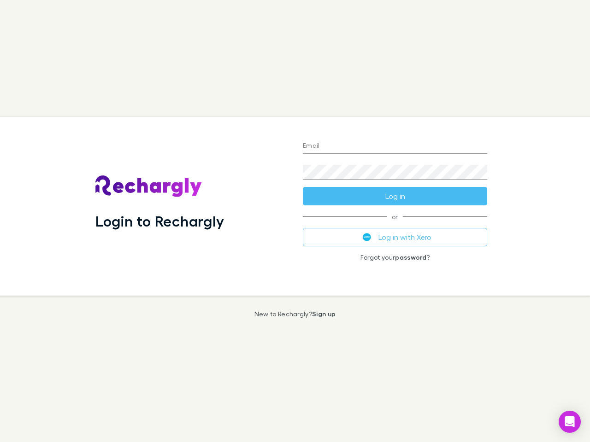
click at [295, 221] on div "Login to Rechargly" at bounding box center [191, 206] width 207 height 179
click at [395, 147] on input "Email" at bounding box center [395, 146] width 184 height 15
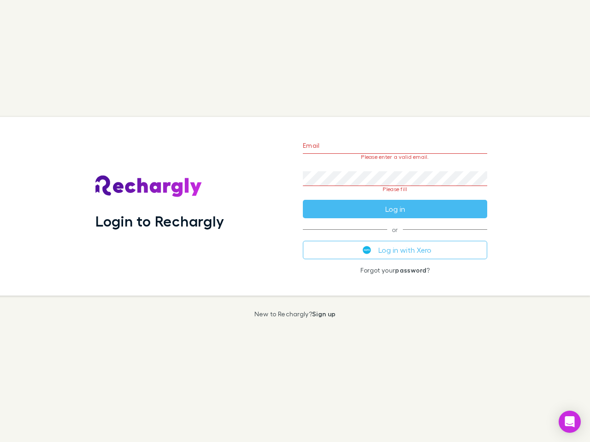
click at [395, 196] on form "Email Please enter a valid email. Password Please fill Log in" at bounding box center [395, 175] width 184 height 87
click at [395, 237] on div "Email Please enter a valid email. Password Please fill Log in or Log in with Xe…" at bounding box center [394, 206] width 199 height 179
click at [570, 422] on icon "Open Intercom Messenger" at bounding box center [570, 422] width 10 height 11
